Goal: Find contact information: Find contact information

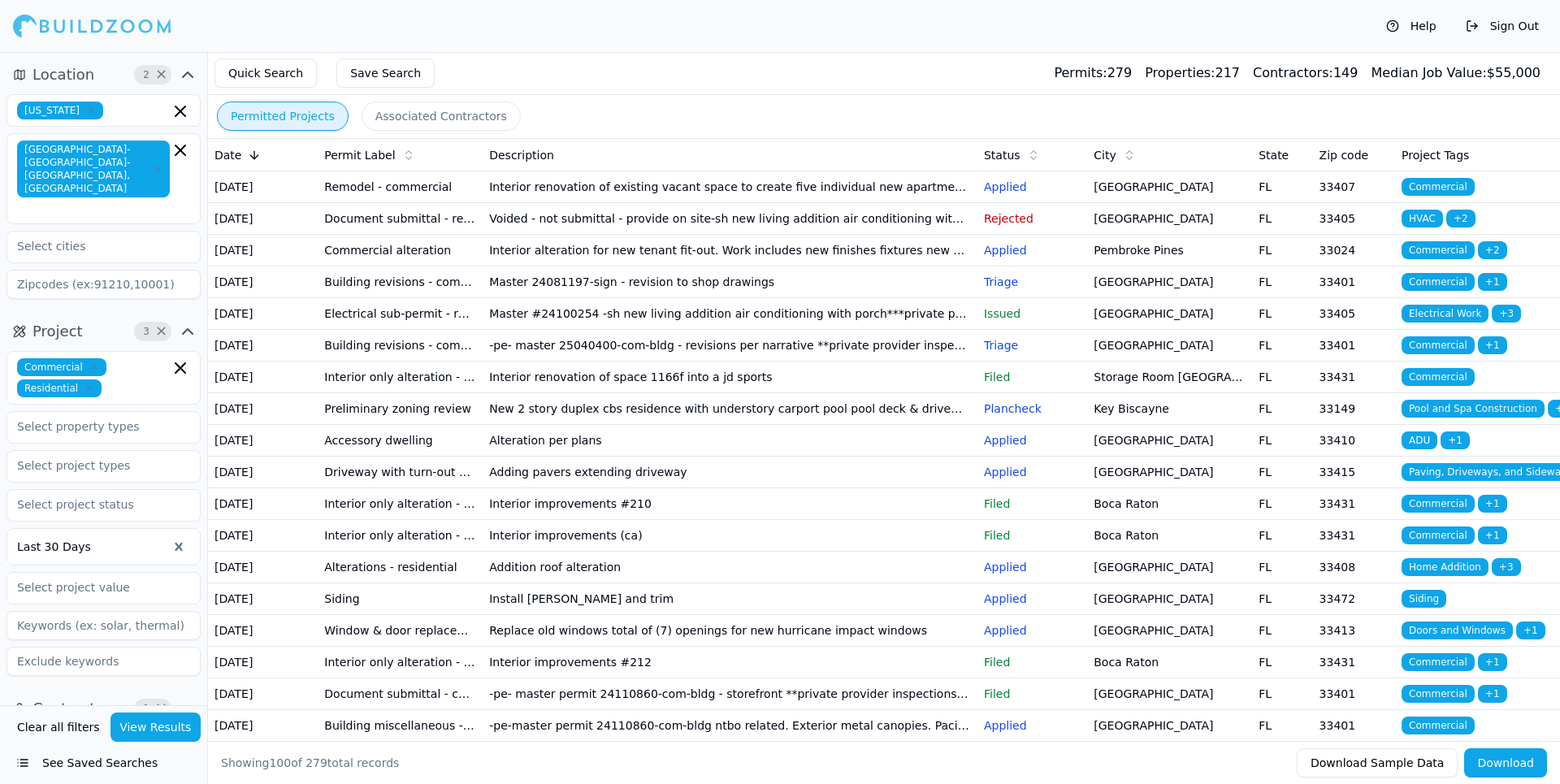
click at [688, 267] on td "Interior alteration for new tenant fit-out. Work includes new finishes fixtures…" at bounding box center [730, 250] width 495 height 32
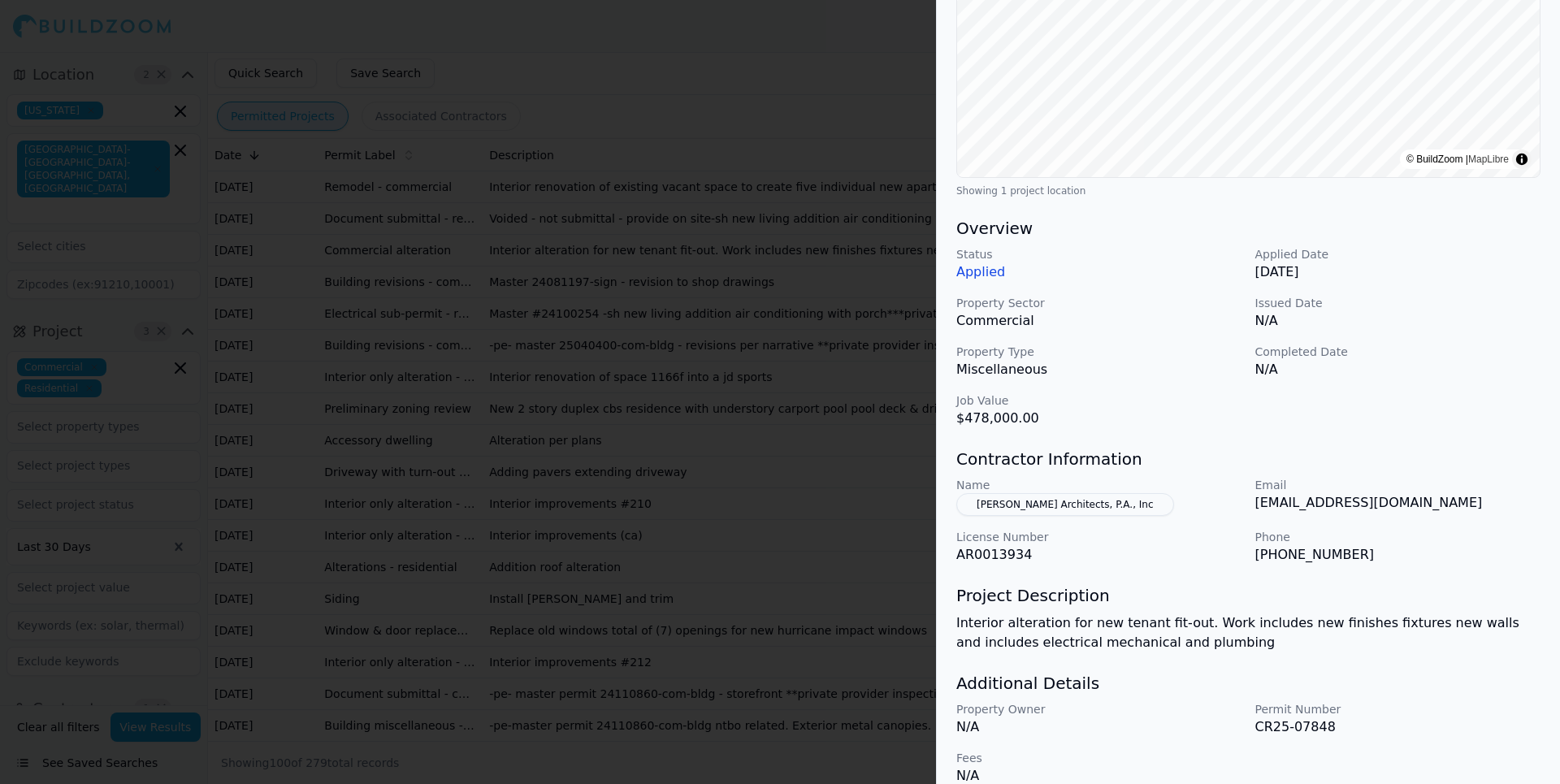
scroll to position [315, 0]
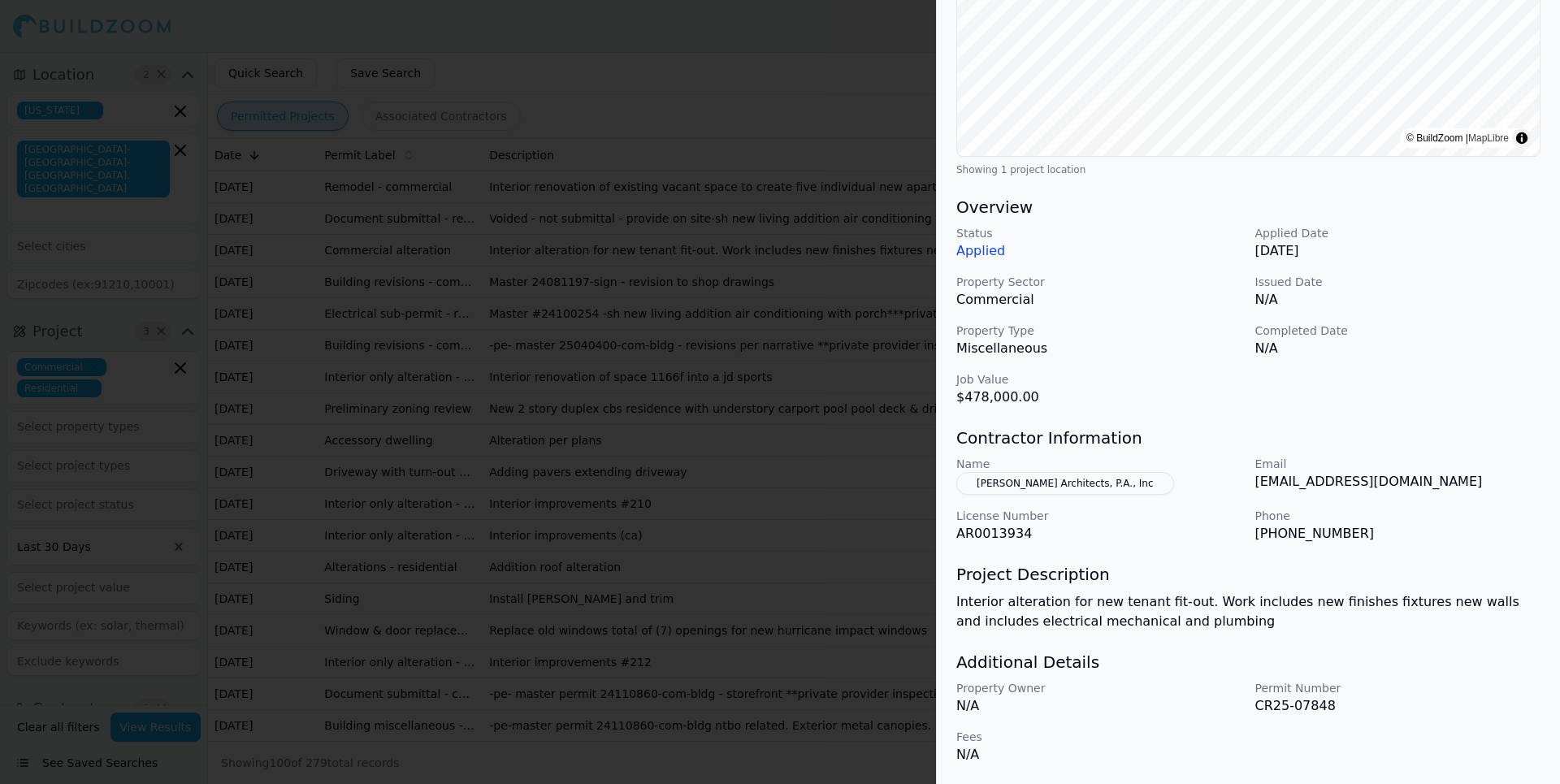
click at [729, 71] on div at bounding box center [780, 392] width 1560 height 784
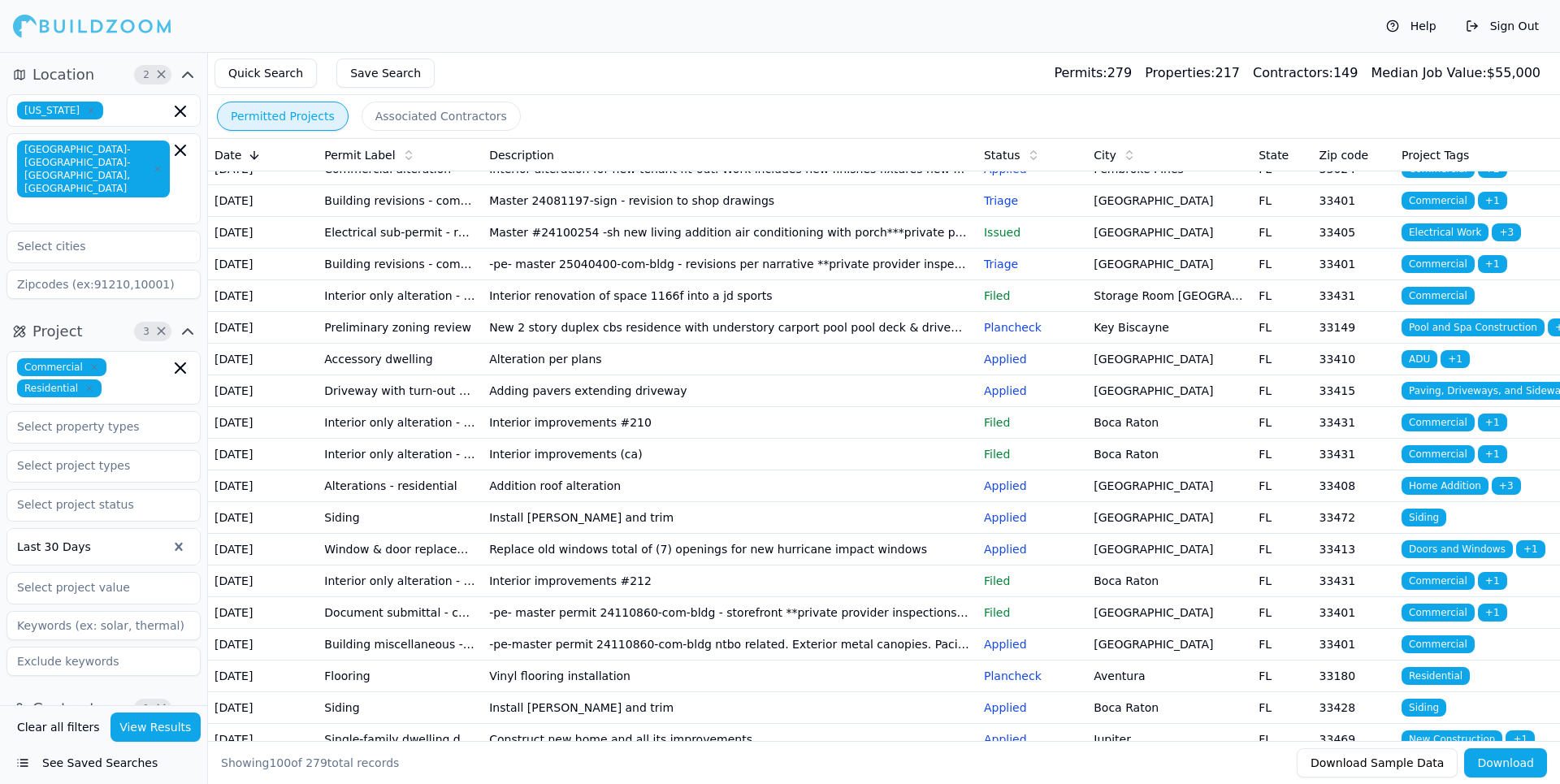
scroll to position [0, 0]
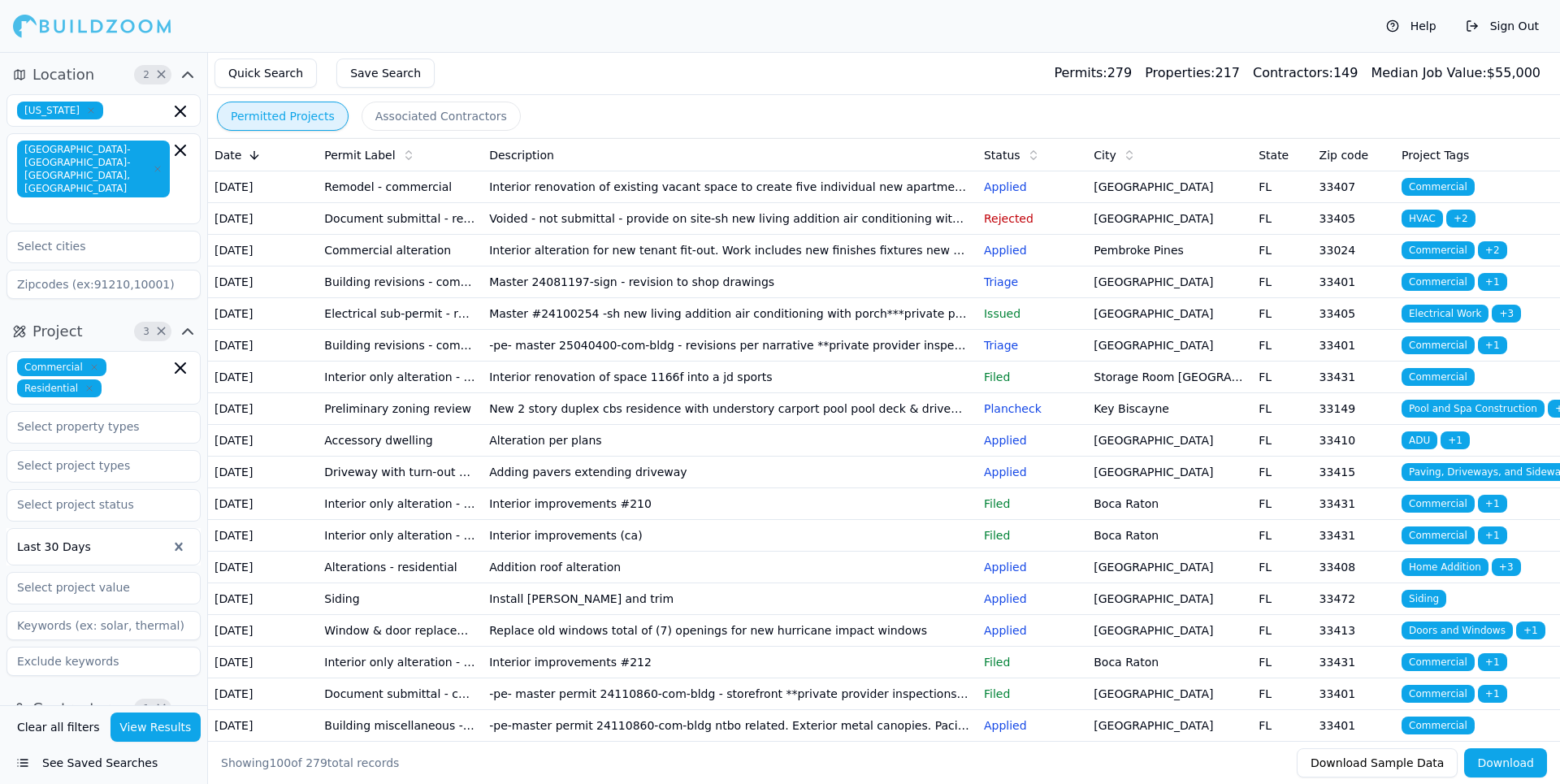
click at [522, 267] on td "Interior alteration for new tenant fit-out. Work includes new finishes fixtures…" at bounding box center [730, 250] width 495 height 32
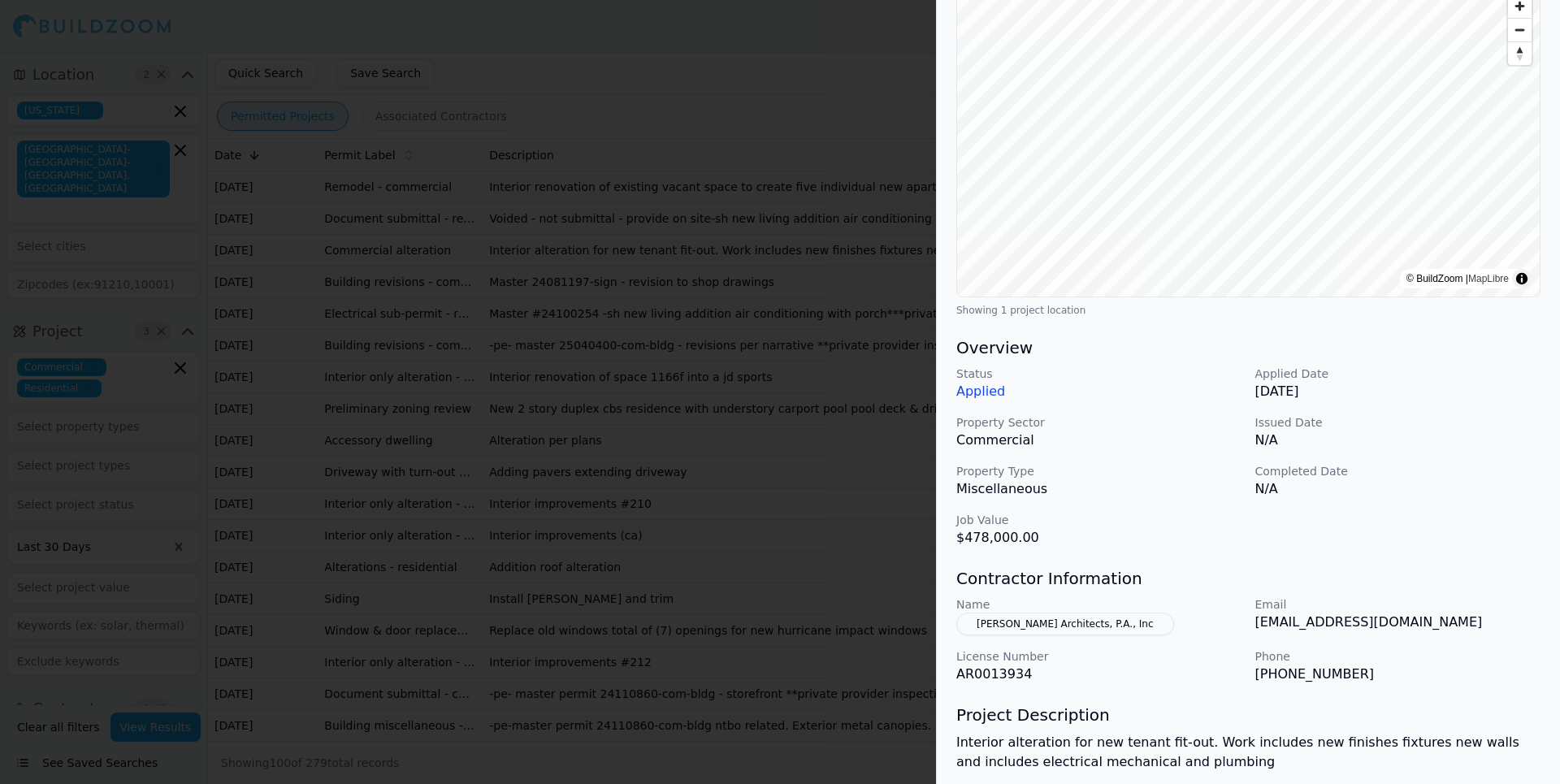
scroll to position [315, 0]
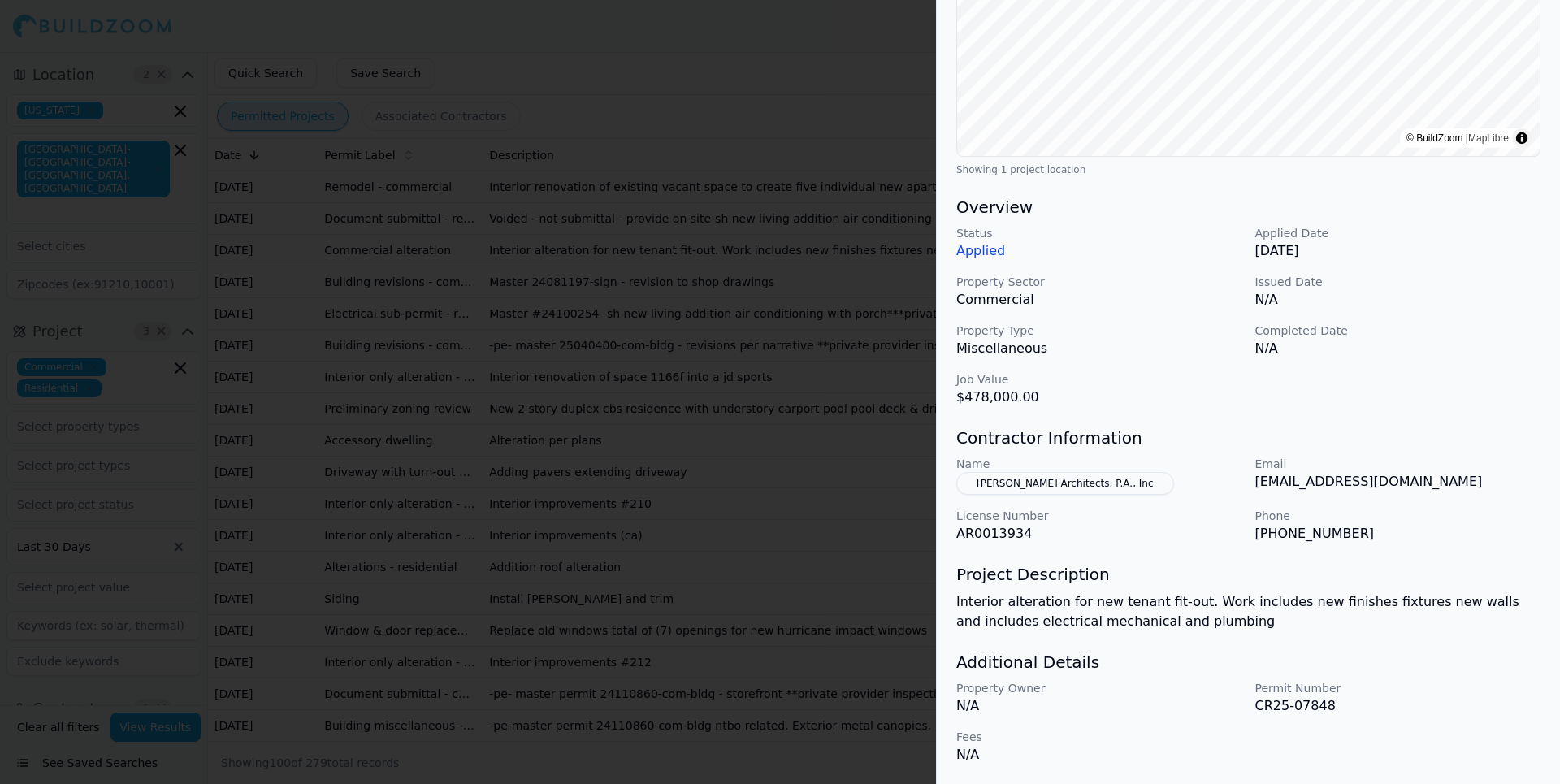
click at [1061, 480] on button "Wilkus Architects, P.A., Inc" at bounding box center [1065, 483] width 217 height 23
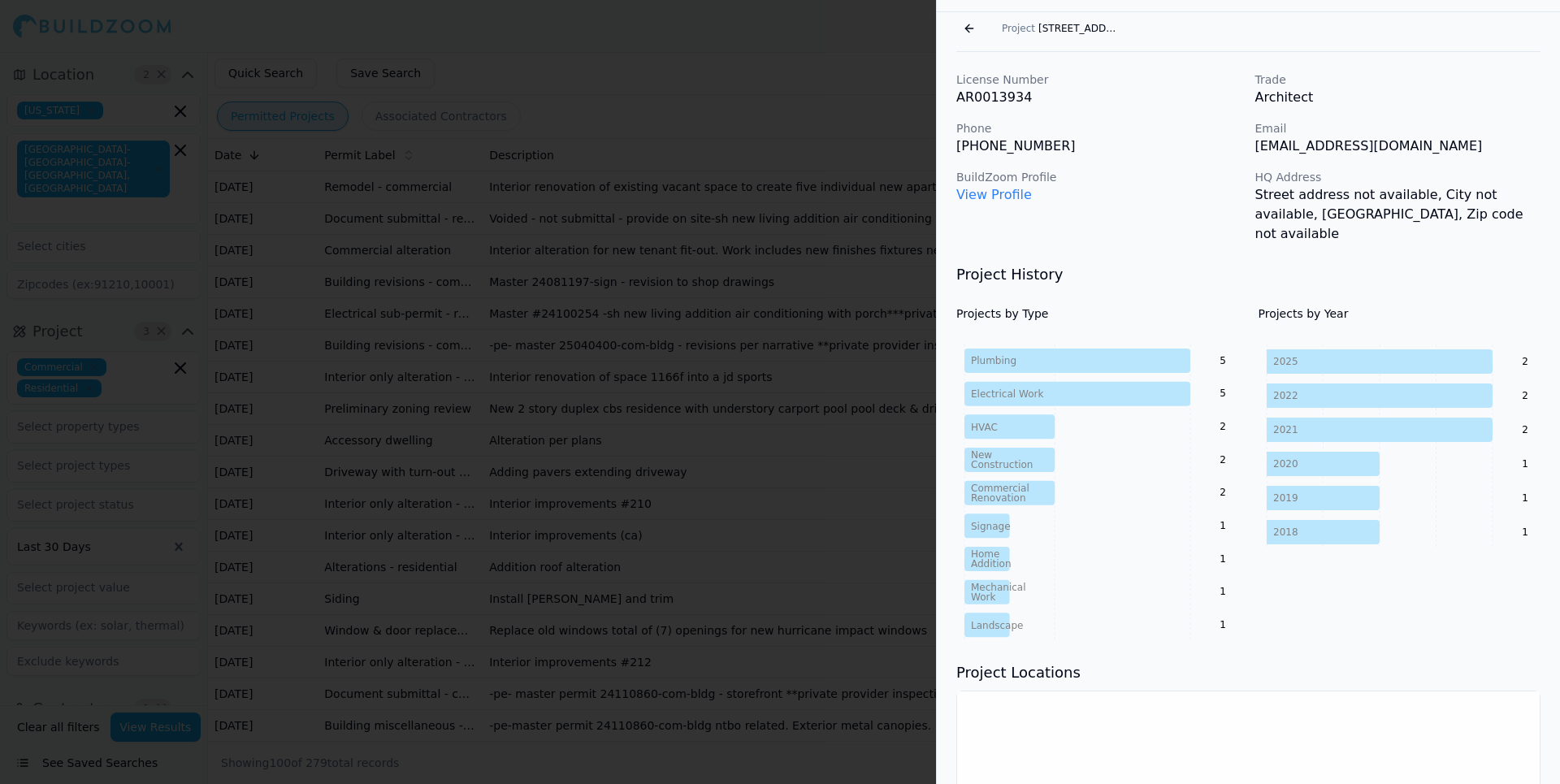
scroll to position [0, 0]
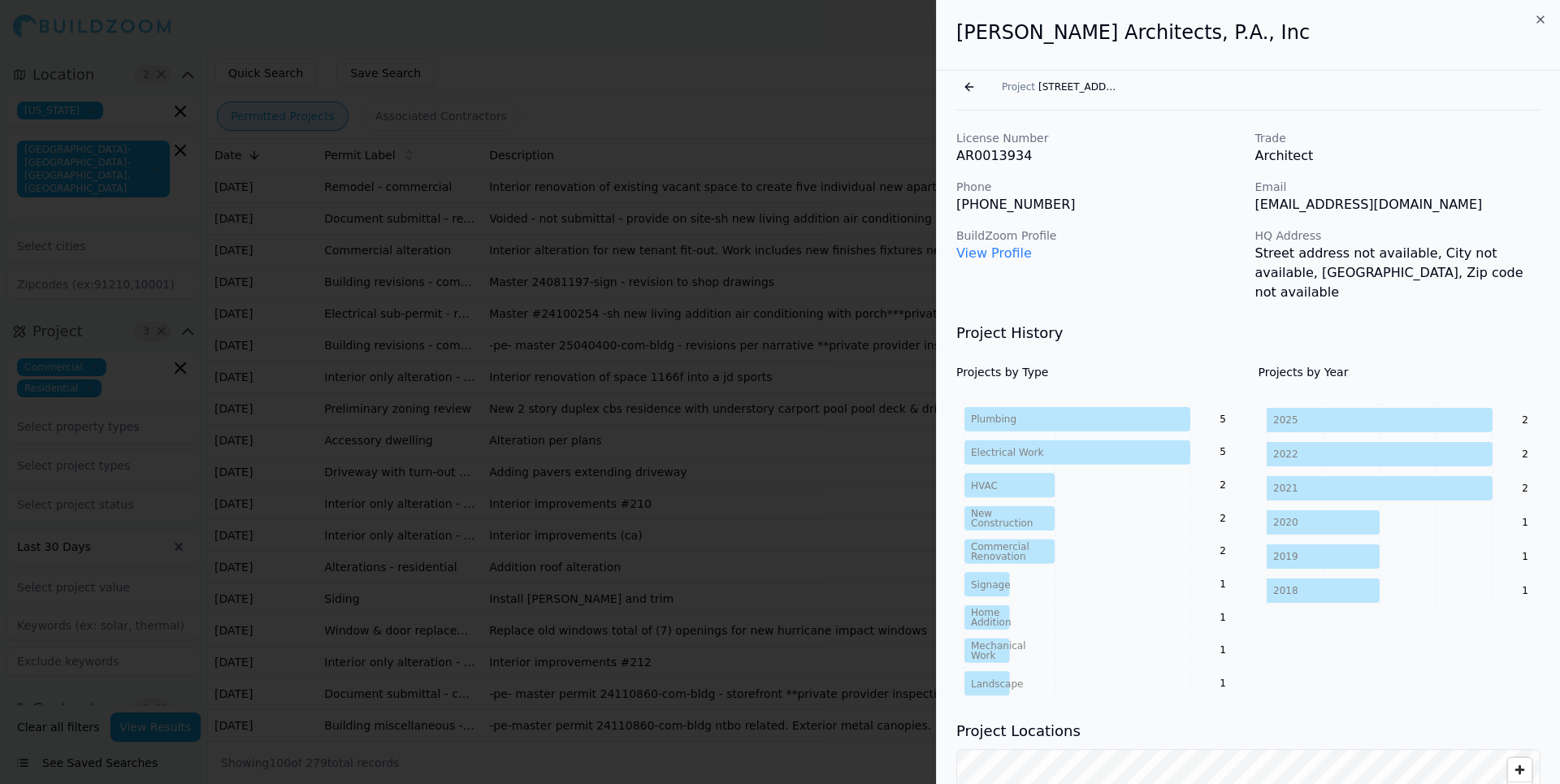
click at [985, 252] on link "View Profile" at bounding box center [994, 253] width 75 height 16
drag, startPoint x: 1397, startPoint y: 203, endPoint x: 1252, endPoint y: 206, distance: 145.0
click at [1252, 206] on div "License Number AR0013934 Trade Architect Phone (952) 941-8660 Email info@wilkus…" at bounding box center [1248, 216] width 584 height 172
drag, startPoint x: 1252, startPoint y: 206, endPoint x: 1267, endPoint y: 205, distance: 15.0
copy p "info@wilkusarch.com"
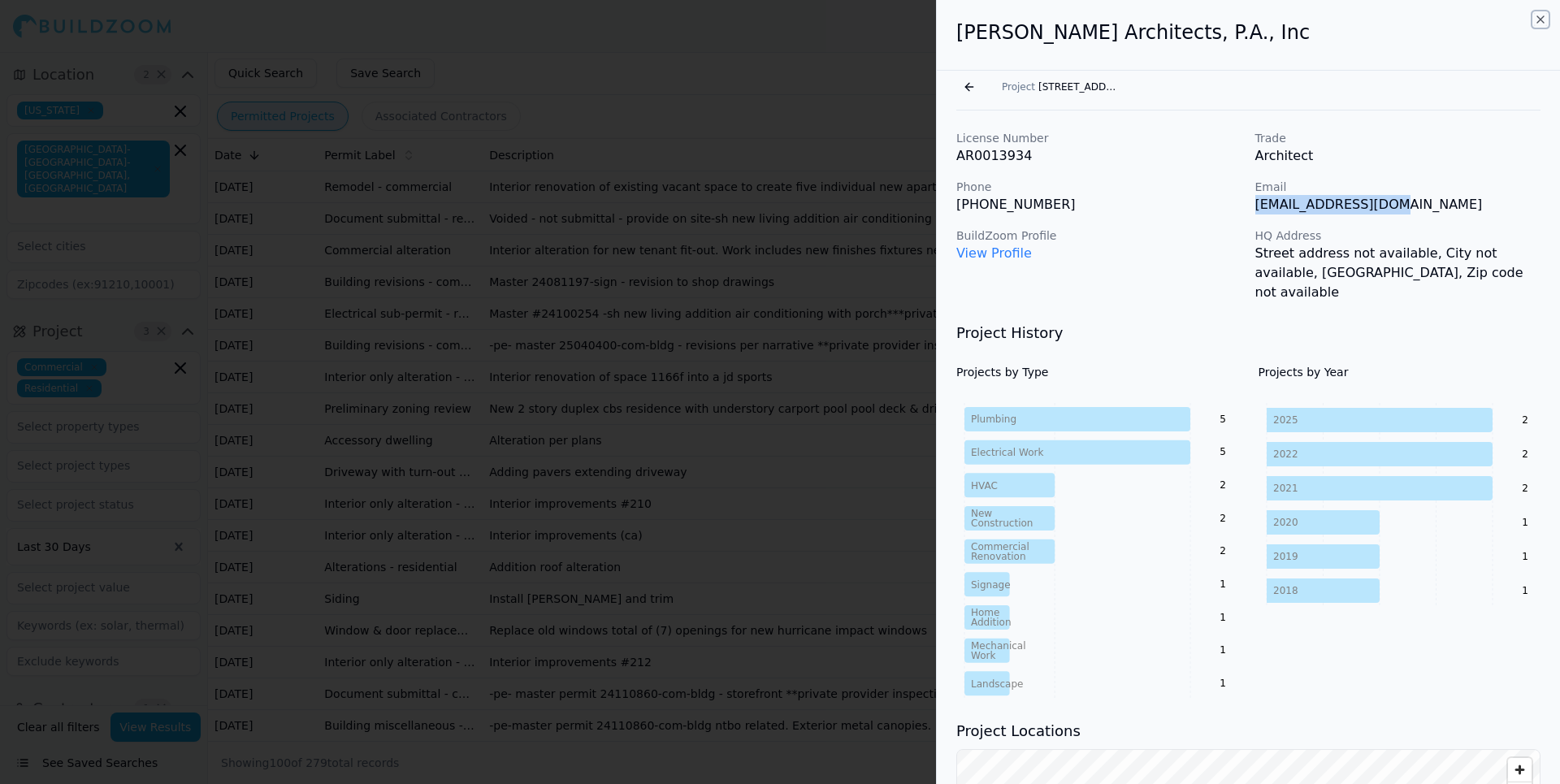
click at [1535, 17] on icon "button" at bounding box center [1541, 19] width 13 height 13
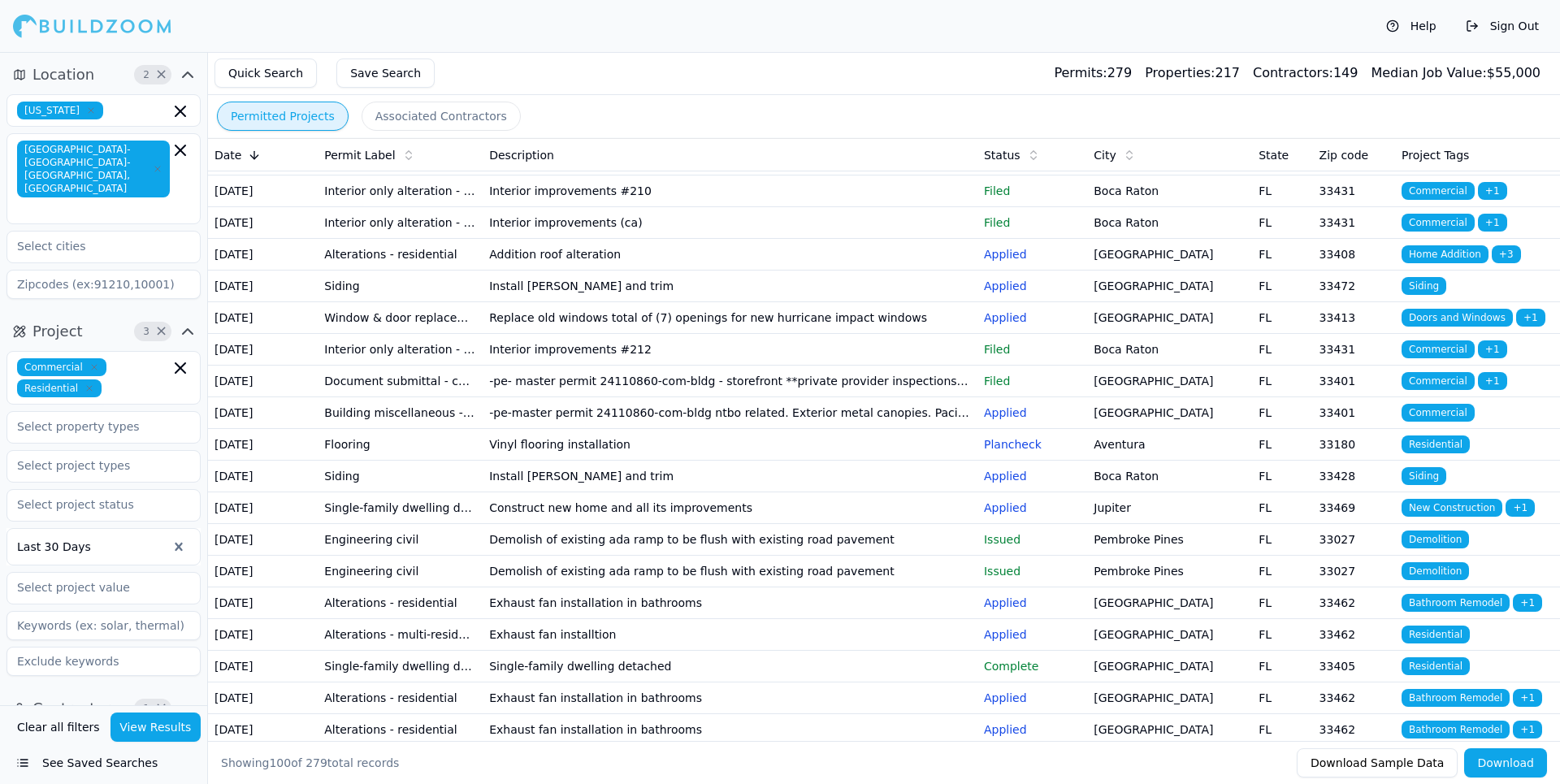
scroll to position [325, 0]
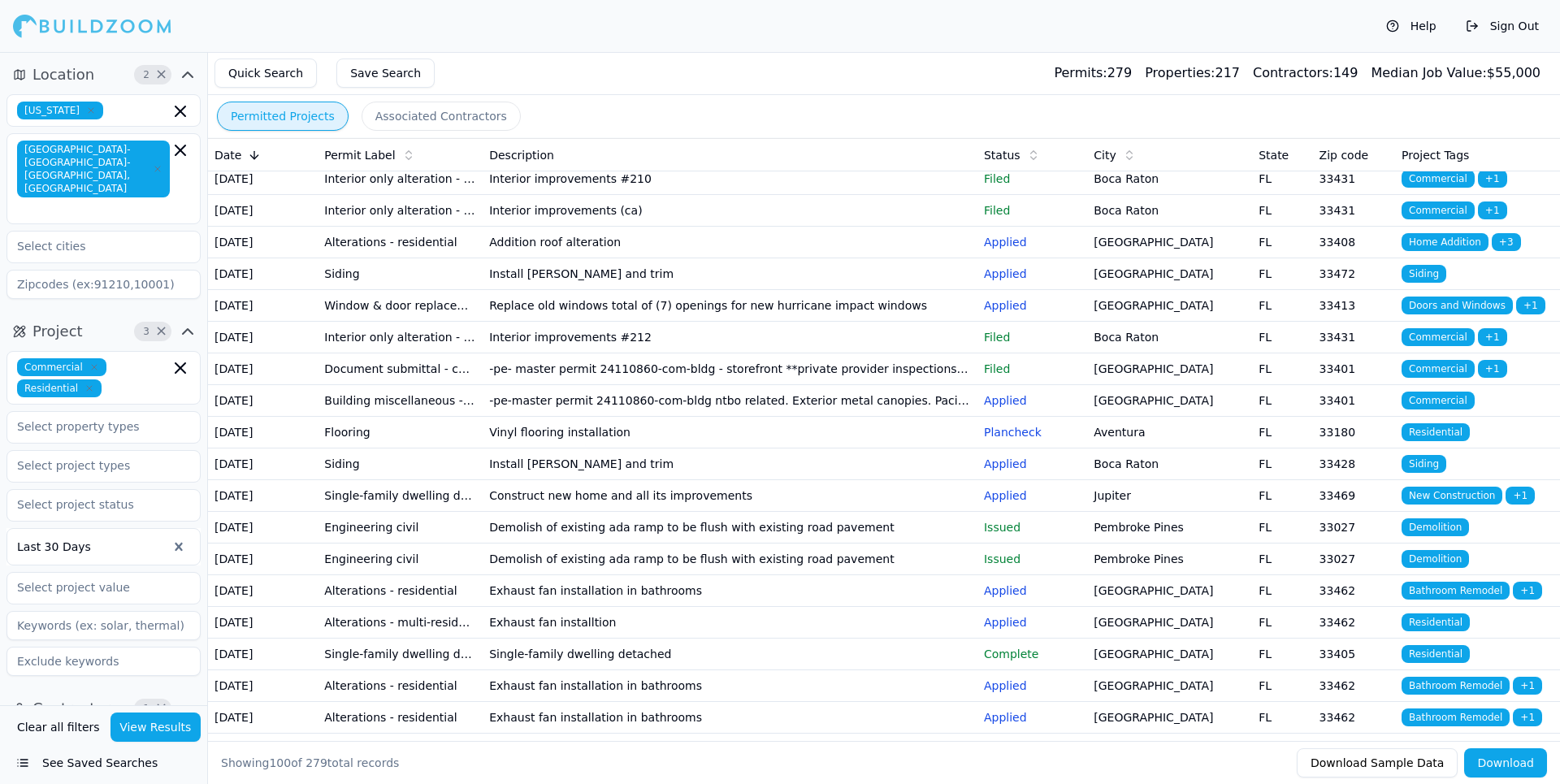
click at [497, 259] on td "Addition roof alteration" at bounding box center [730, 242] width 495 height 32
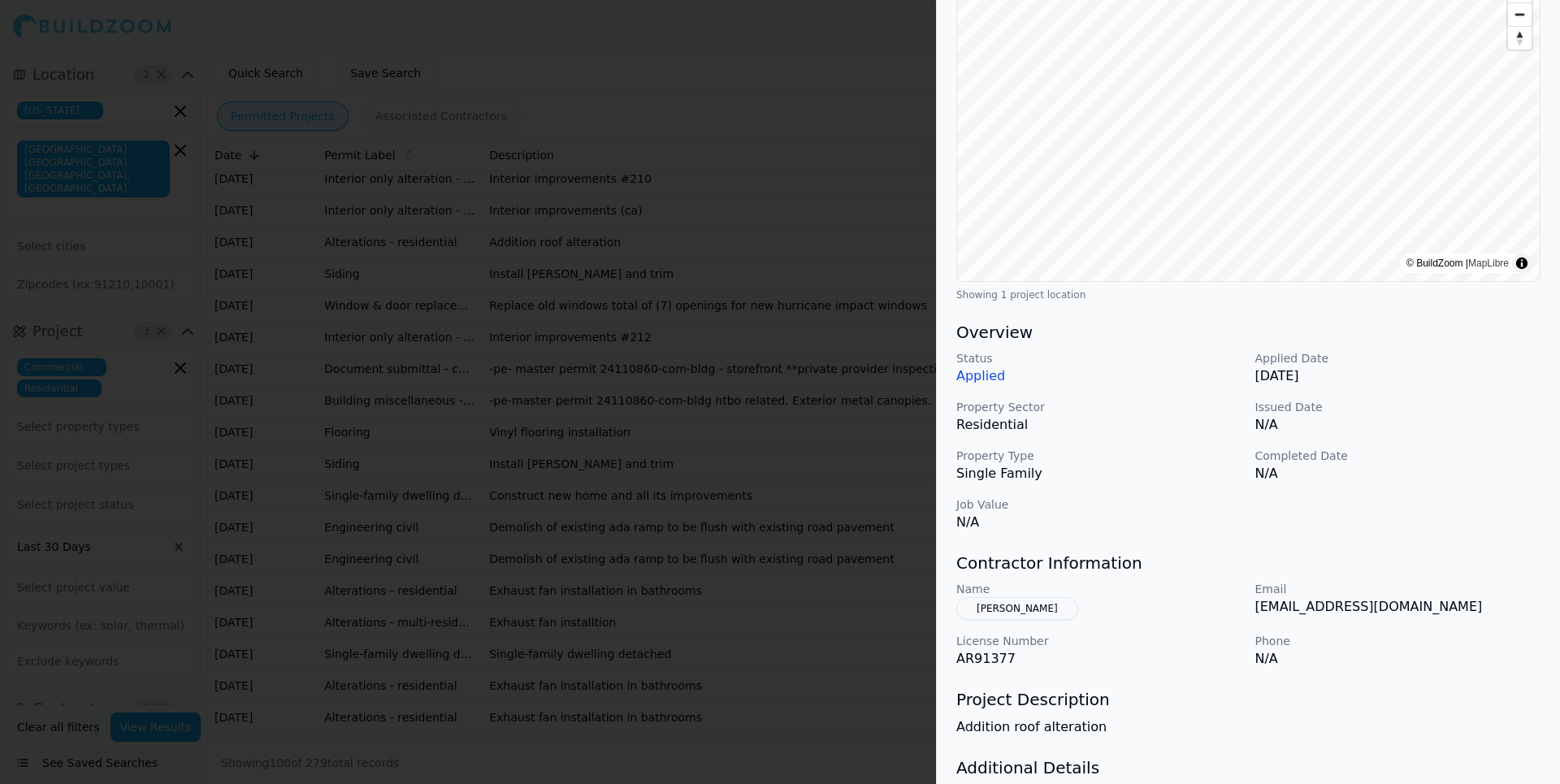
scroll to position [0, 0]
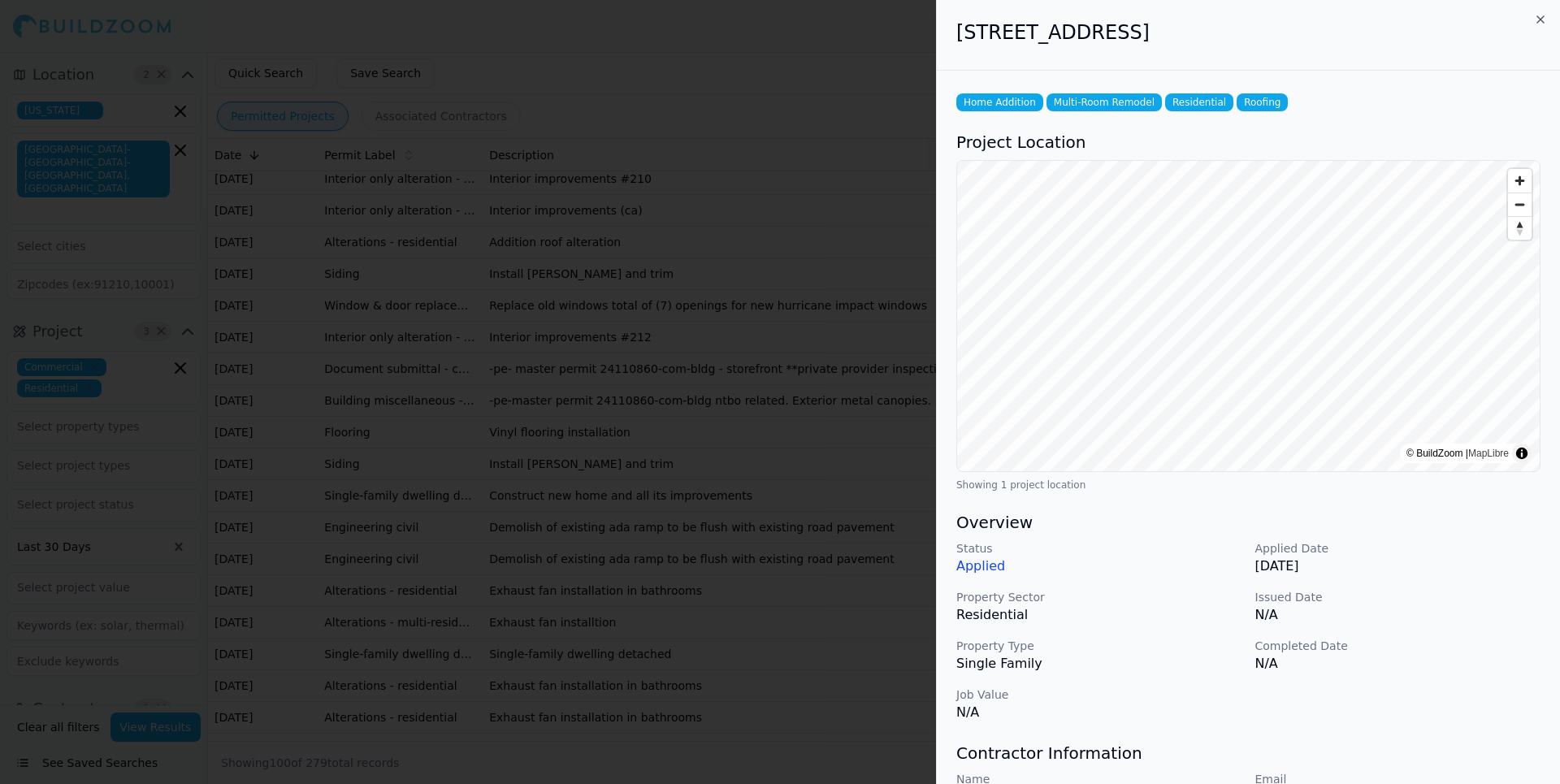
click at [777, 44] on div at bounding box center [780, 392] width 1560 height 784
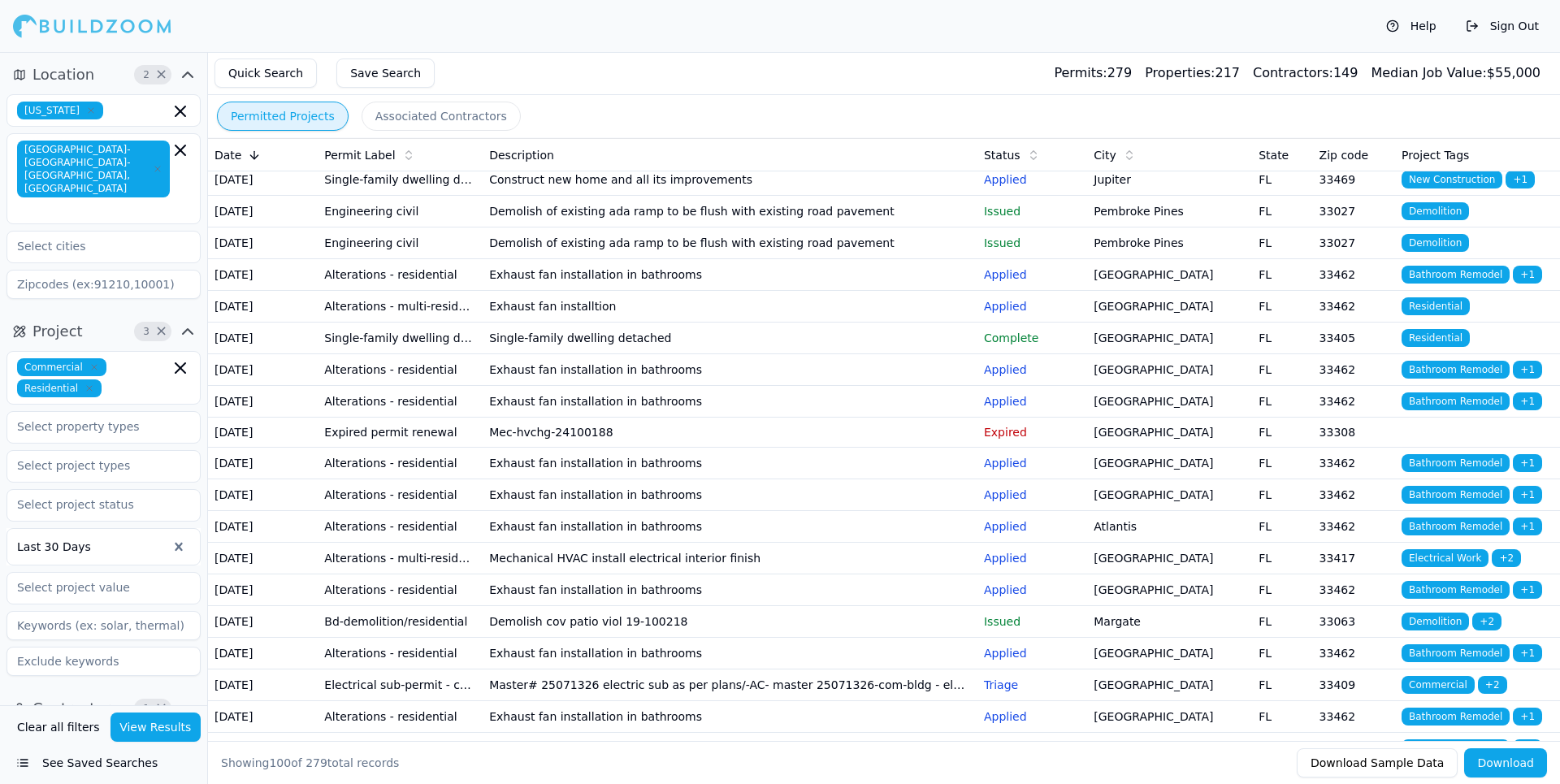
scroll to position [650, 0]
